Goal: Register for event/course

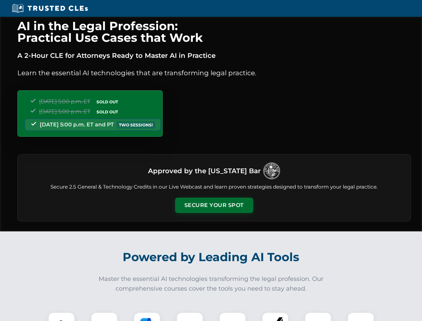
click at [214, 205] on button "Secure Your Spot" at bounding box center [214, 205] width 78 height 15
click at [62, 317] on img at bounding box center [61, 325] width 19 height 19
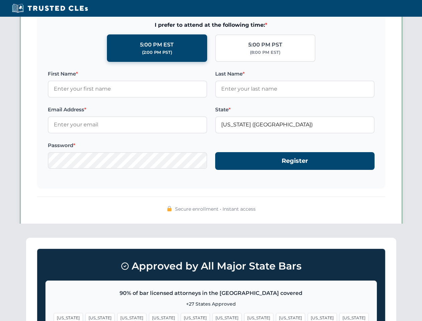
click at [244, 317] on span "[US_STATE]" at bounding box center [258, 318] width 29 height 10
click at [308, 317] on span "[US_STATE]" at bounding box center [322, 318] width 29 height 10
